Goal: Check status: Check status

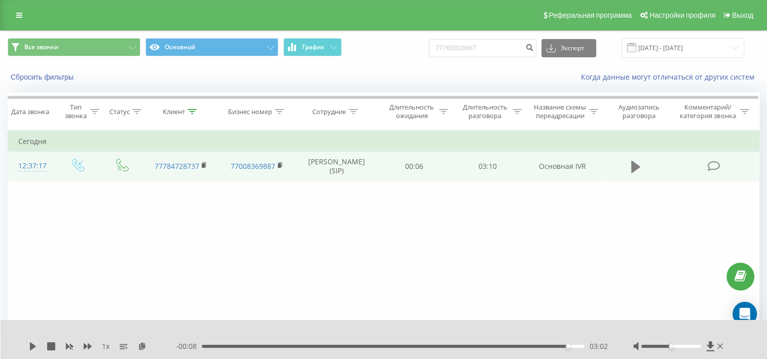
type input "77765003067"
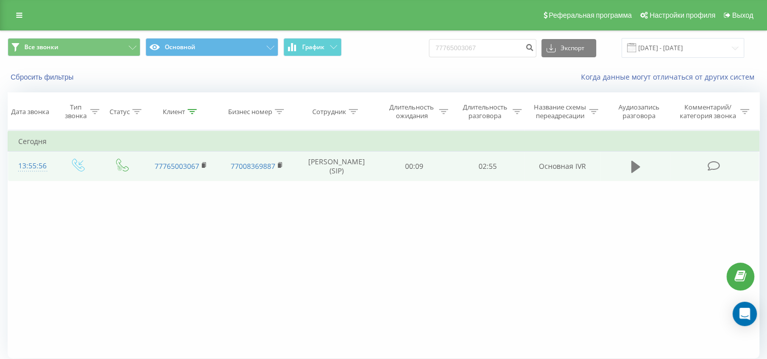
click at [635, 173] on icon at bounding box center [635, 167] width 9 height 12
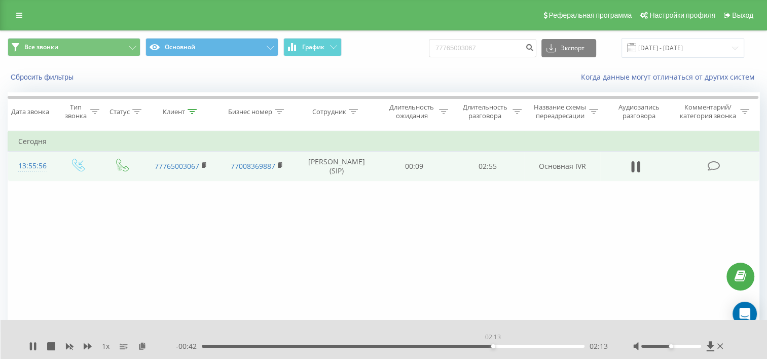
click at [493, 345] on div "02:13" at bounding box center [393, 346] width 383 height 3
click at [493, 345] on div "00:00" at bounding box center [393, 346] width 383 height 3
click at [457, 347] on div "02:15" at bounding box center [393, 346] width 383 height 3
click at [513, 345] on div "02:16" at bounding box center [393, 346] width 383 height 3
click at [527, 345] on div "02:29" at bounding box center [393, 346] width 383 height 3
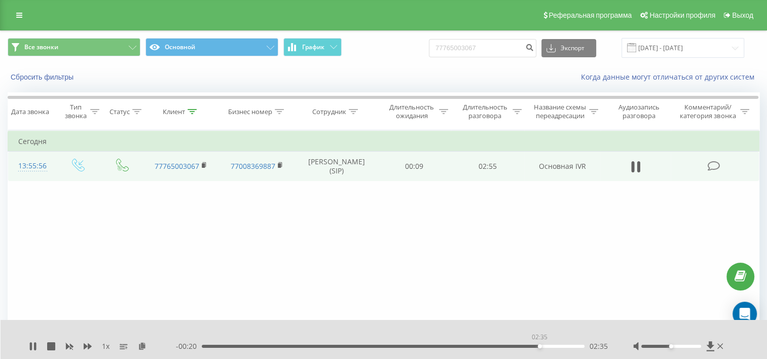
click at [539, 346] on div "02:35" at bounding box center [393, 346] width 383 height 3
click at [445, 347] on div "01:51" at bounding box center [393, 346] width 383 height 3
click at [440, 345] on div "01:53" at bounding box center [393, 346] width 383 height 3
click at [35, 347] on icon at bounding box center [35, 346] width 2 height 8
